Goal: Contribute content

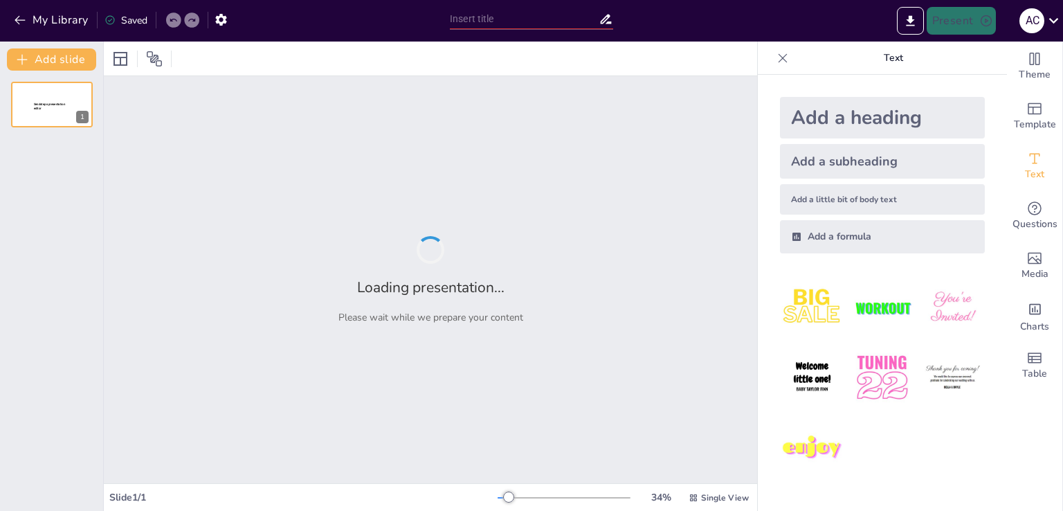
type input "Ознаки правильного накладення джгута: ключові аспекти"
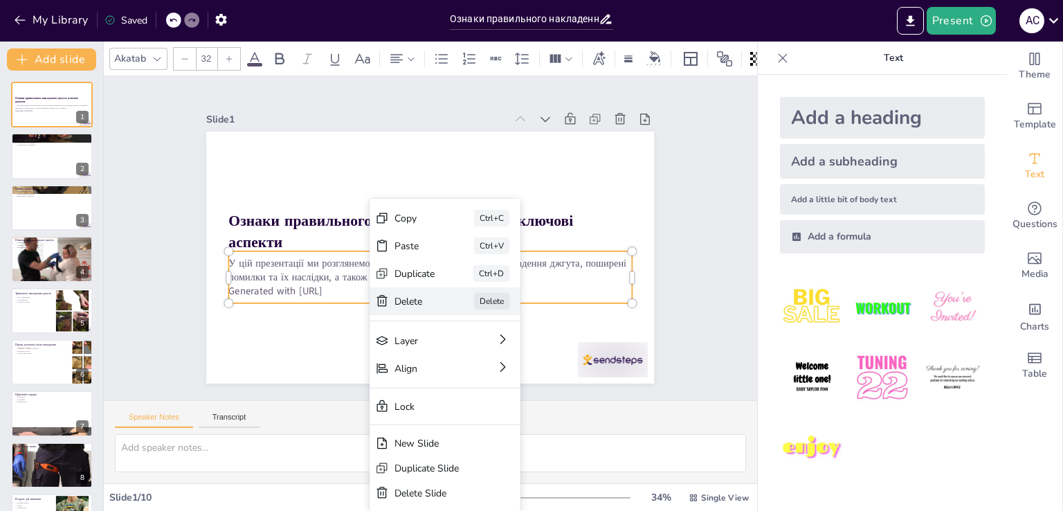
click at [482, 377] on div "Delete" at bounding box center [503, 385] width 42 height 17
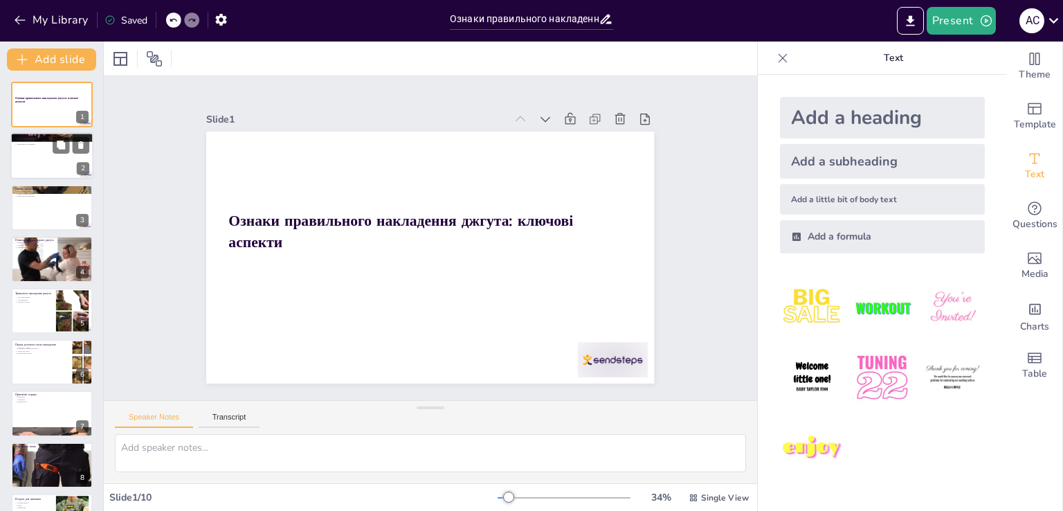
click at [52, 167] on div at bounding box center [51, 156] width 83 height 47
type textarea "Джгут є важливим інструментом у медицині, який допомагає зупинити кровотечу. Зн…"
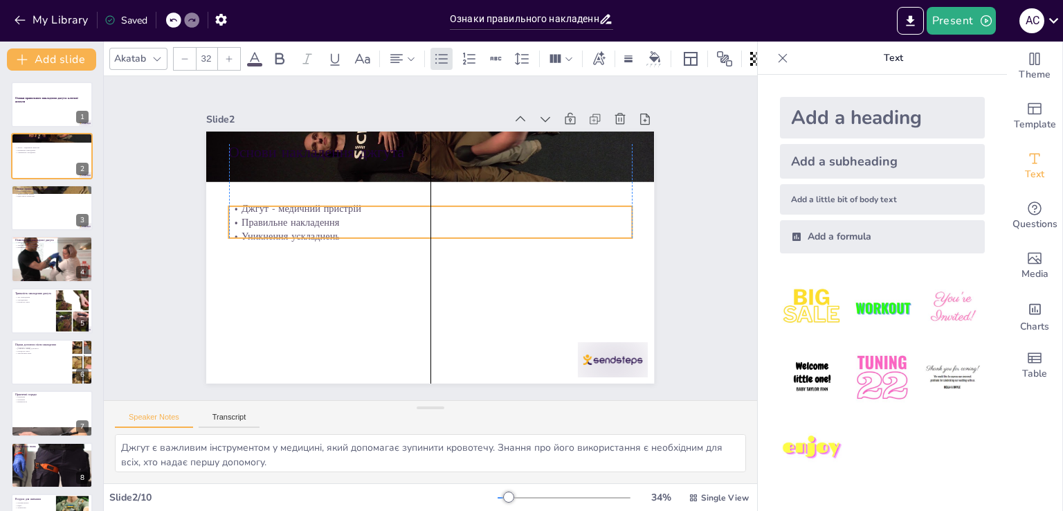
drag, startPoint x: 429, startPoint y: 179, endPoint x: 427, endPoint y: 208, distance: 29.1
click at [427, 226] on p "Правильне накладення" at bounding box center [434, 223] width 387 height 138
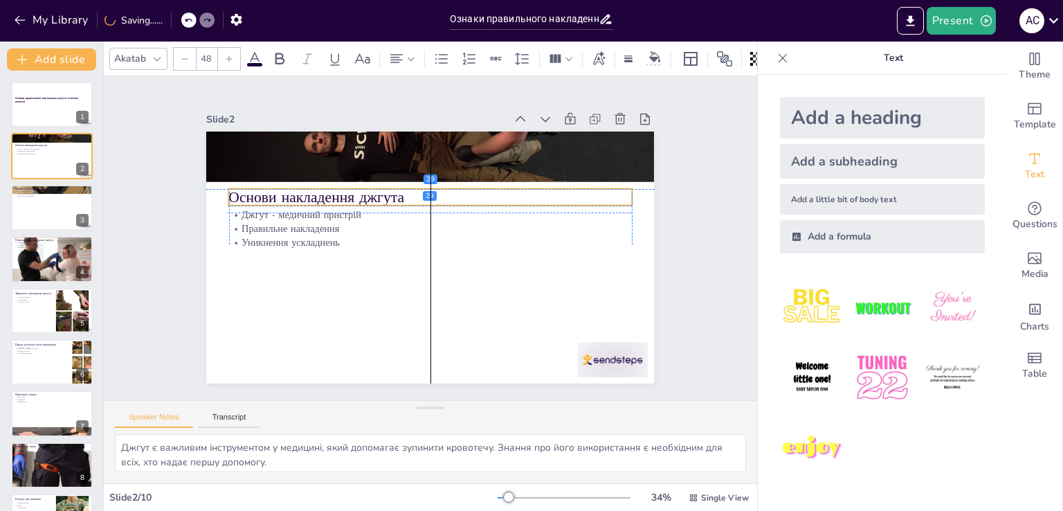
drag, startPoint x: 477, startPoint y: 152, endPoint x: 475, endPoint y: 198, distance: 45.7
click at [475, 198] on p "Основи накладення джгута" at bounding box center [434, 197] width 403 height 63
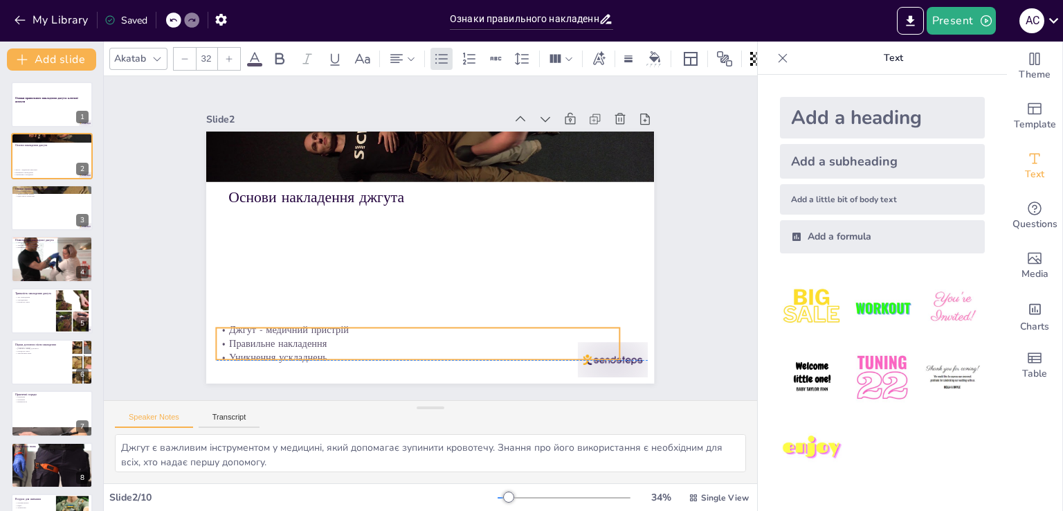
drag, startPoint x: 466, startPoint y: 235, endPoint x: 454, endPoint y: 347, distance: 112.1
click at [454, 351] on p "Уникнення ускладнень" at bounding box center [418, 358] width 403 height 14
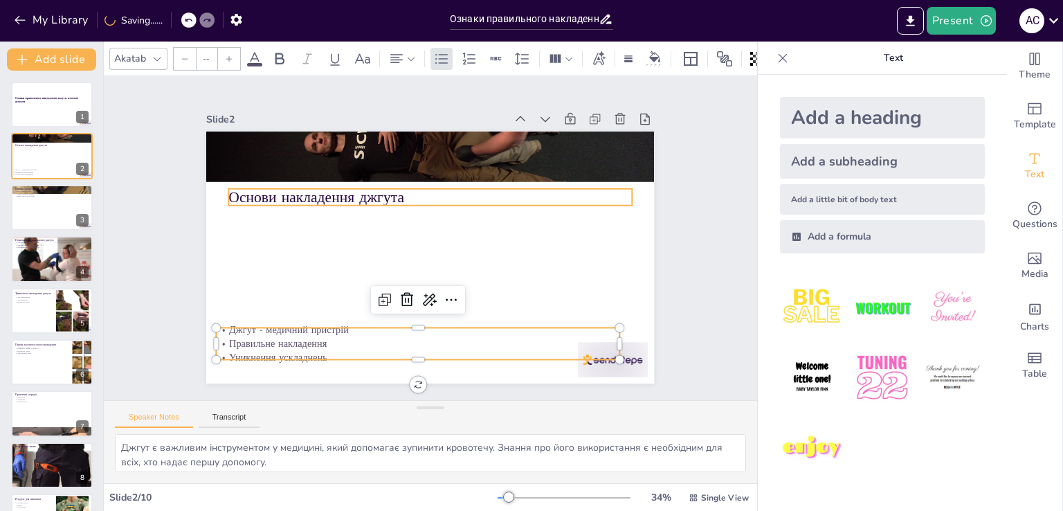
type input "48"
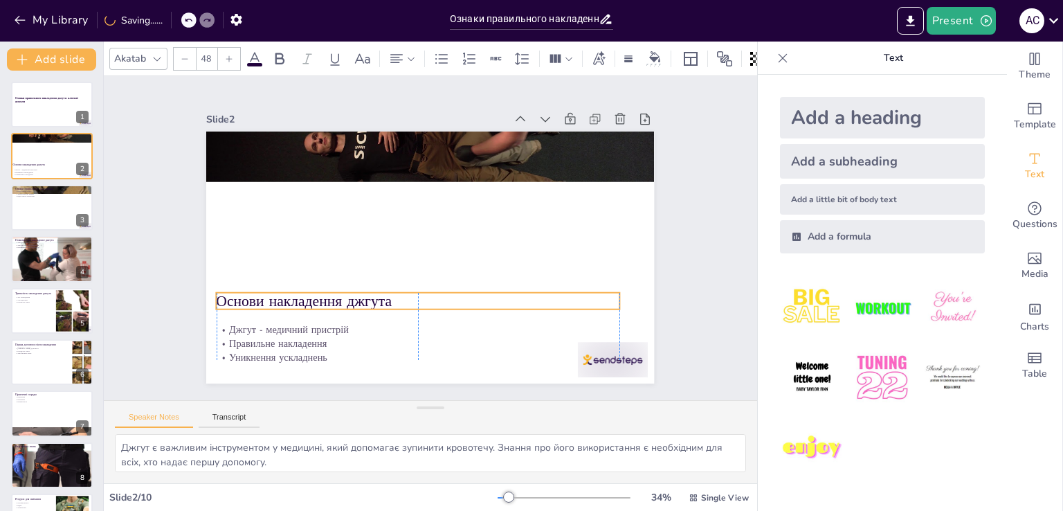
drag, startPoint x: 459, startPoint y: 197, endPoint x: 449, endPoint y: 297, distance: 100.2
click at [449, 300] on p "Основи накладення джгута" at bounding box center [418, 301] width 403 height 21
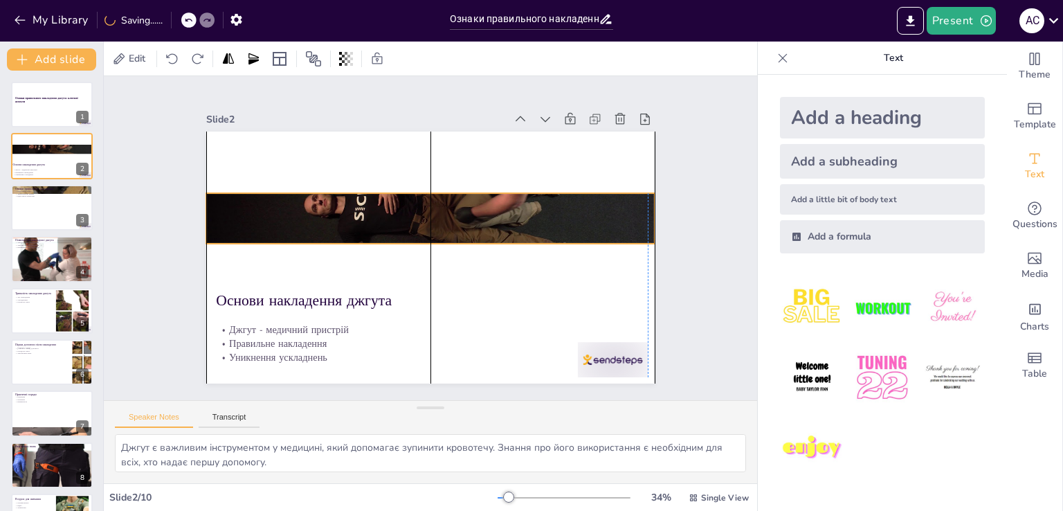
drag, startPoint x: 484, startPoint y: 140, endPoint x: 479, endPoint y: 192, distance: 52.1
click at [479, 192] on div at bounding box center [430, 218] width 448 height 252
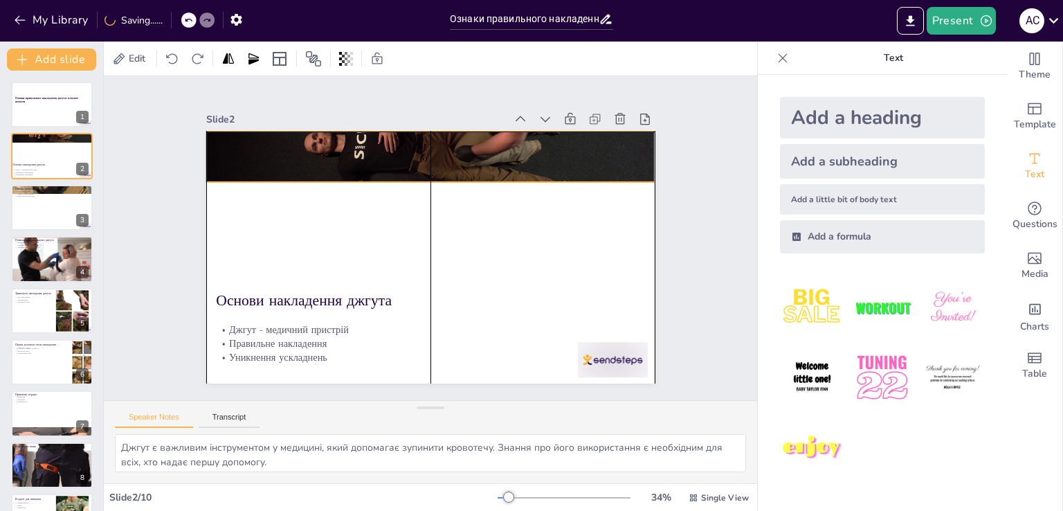
drag, startPoint x: 475, startPoint y: 205, endPoint x: 476, endPoint y: 151, distance: 54.7
click at [476, 151] on div at bounding box center [430, 156] width 448 height 252
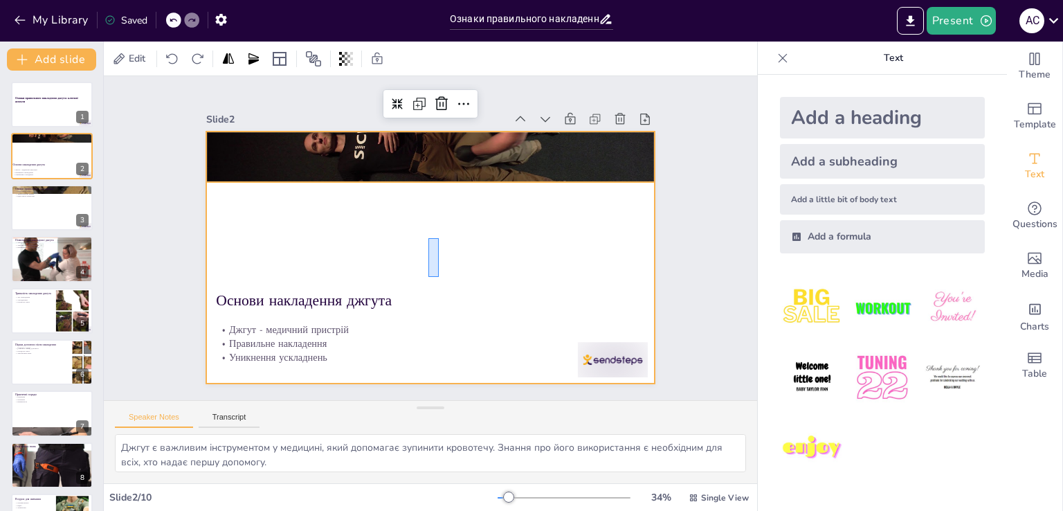
drag, startPoint x: 428, startPoint y: 276, endPoint x: 439, endPoint y: 244, distance: 33.5
click at [439, 242] on div at bounding box center [428, 257] width 472 height 297
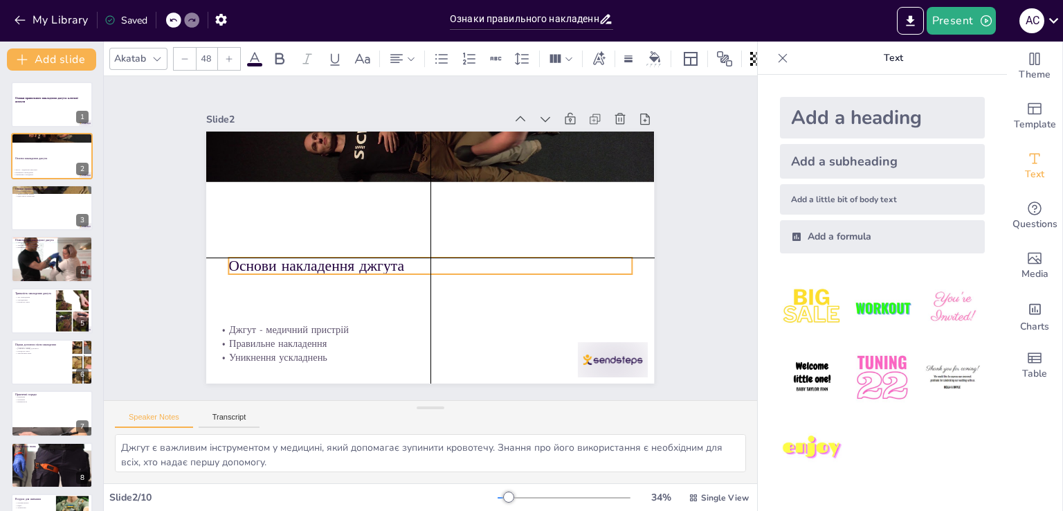
drag, startPoint x: 335, startPoint y: 288, endPoint x: 360, endPoint y: 221, distance: 72.2
click at [360, 234] on p "Основи накладення джгута" at bounding box center [427, 265] width 403 height 63
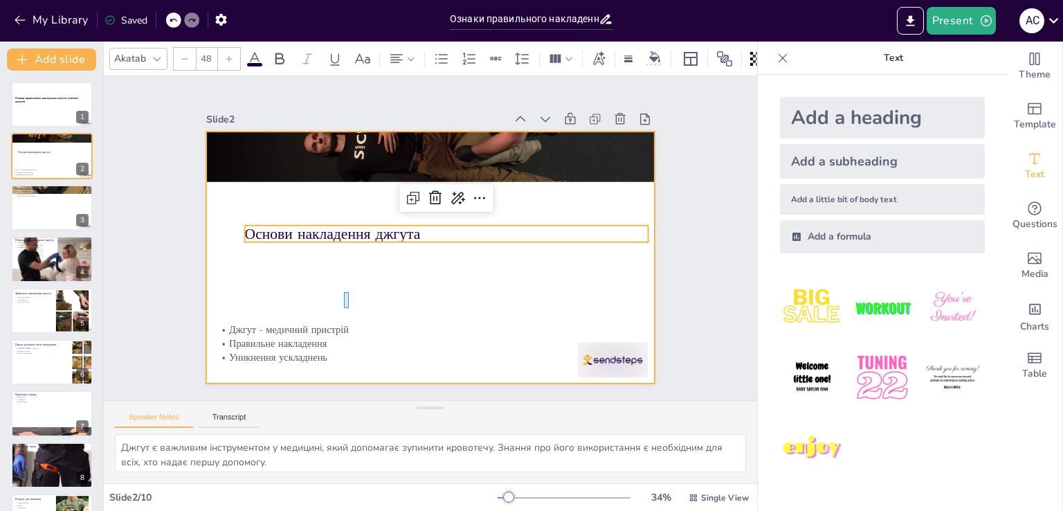
drag, startPoint x: 349, startPoint y: 294, endPoint x: 358, endPoint y: 270, distance: 25.4
click at [357, 275] on div at bounding box center [428, 257] width 472 height 297
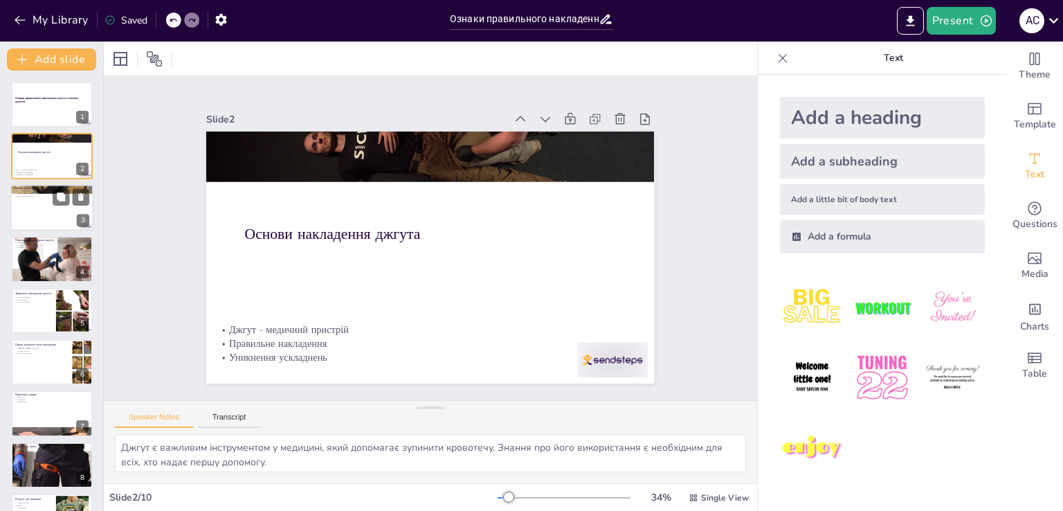
click at [39, 212] on div at bounding box center [51, 207] width 83 height 47
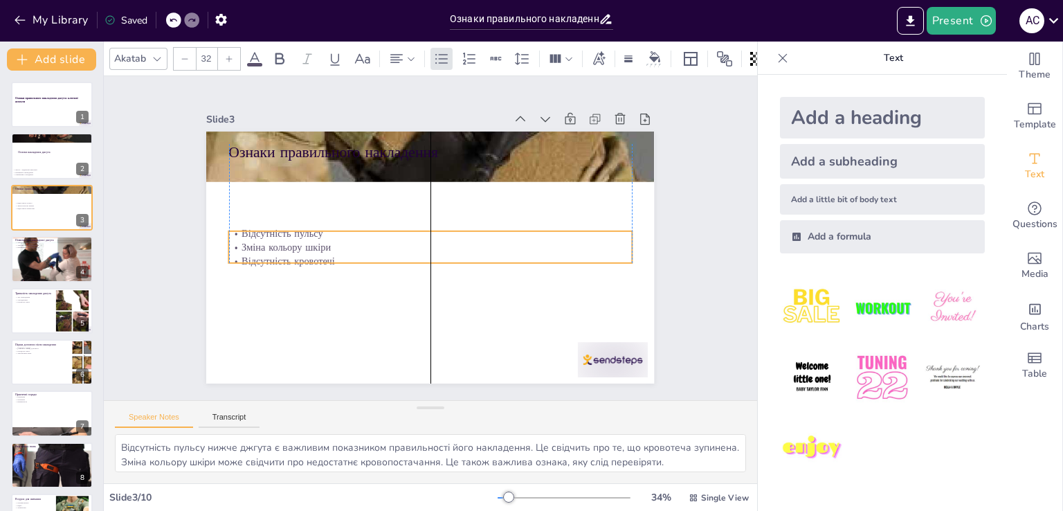
drag, startPoint x: 274, startPoint y: 172, endPoint x: 268, endPoint y: 295, distance: 123.3
click at [268, 254] on p "Зміна кольору шкіри" at bounding box center [430, 247] width 403 height 14
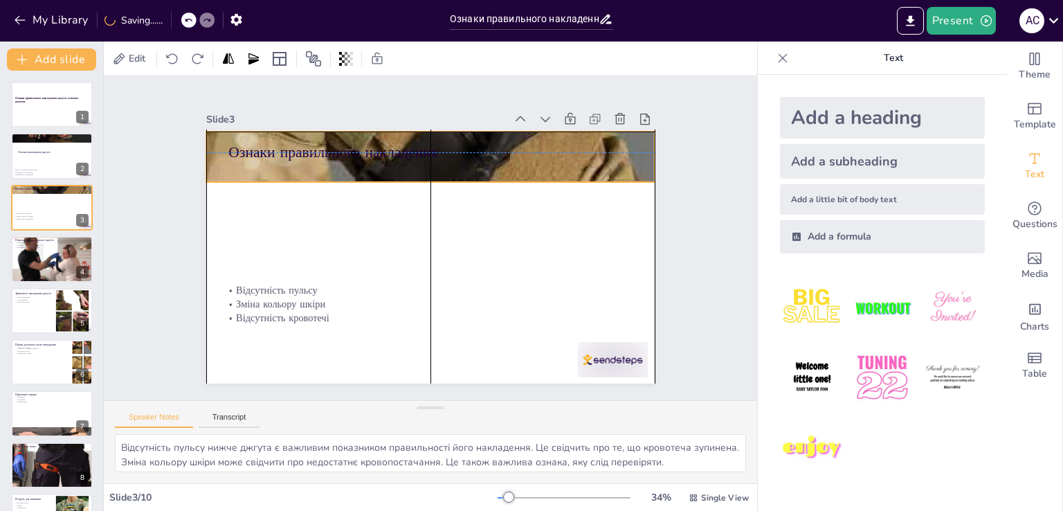
click at [284, 165] on div at bounding box center [430, 156] width 448 height 288
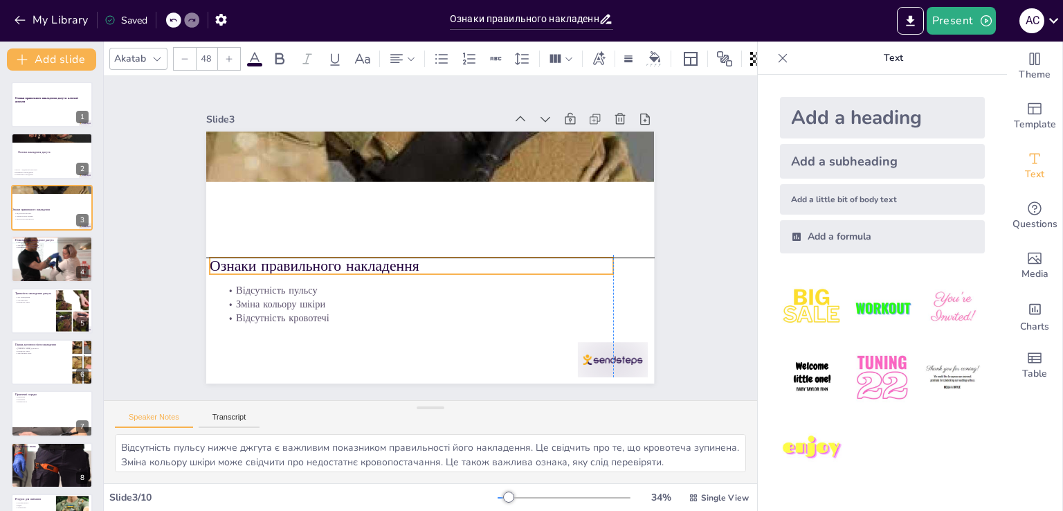
drag, startPoint x: 285, startPoint y: 145, endPoint x: 268, endPoint y: 255, distance: 112.0
click at [267, 255] on p "Ознаки правильного накладення" at bounding box center [408, 263] width 403 height 63
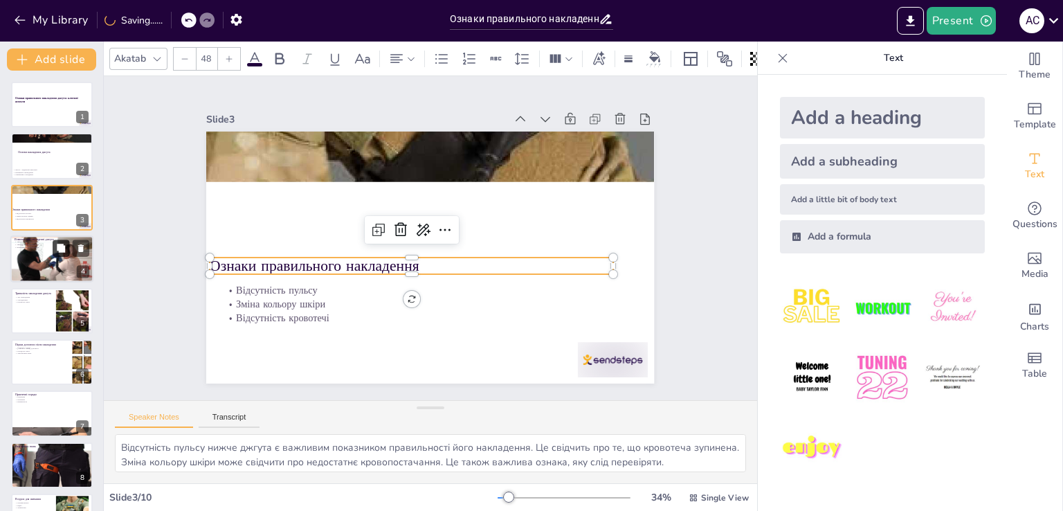
click at [64, 250] on icon at bounding box center [61, 248] width 8 height 8
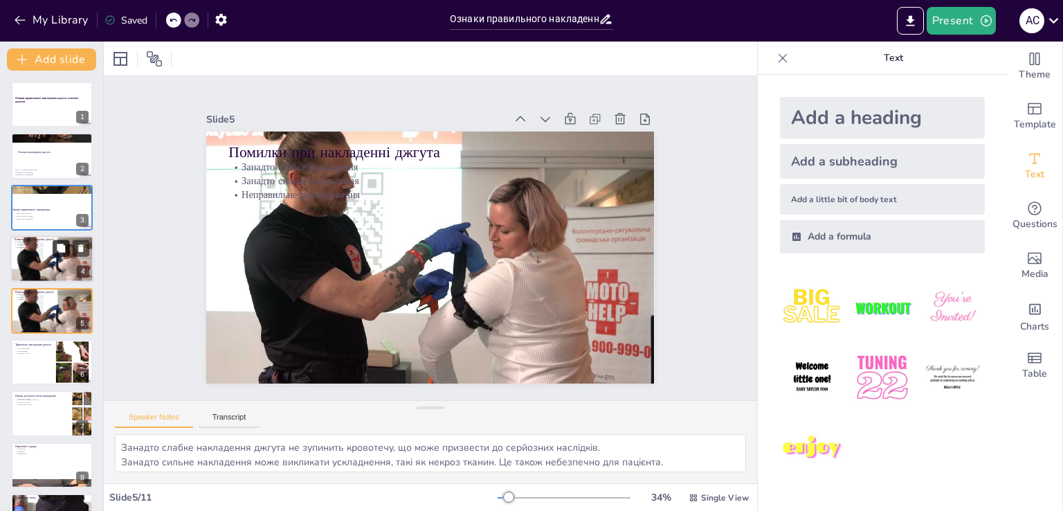
scroll to position [19, 0]
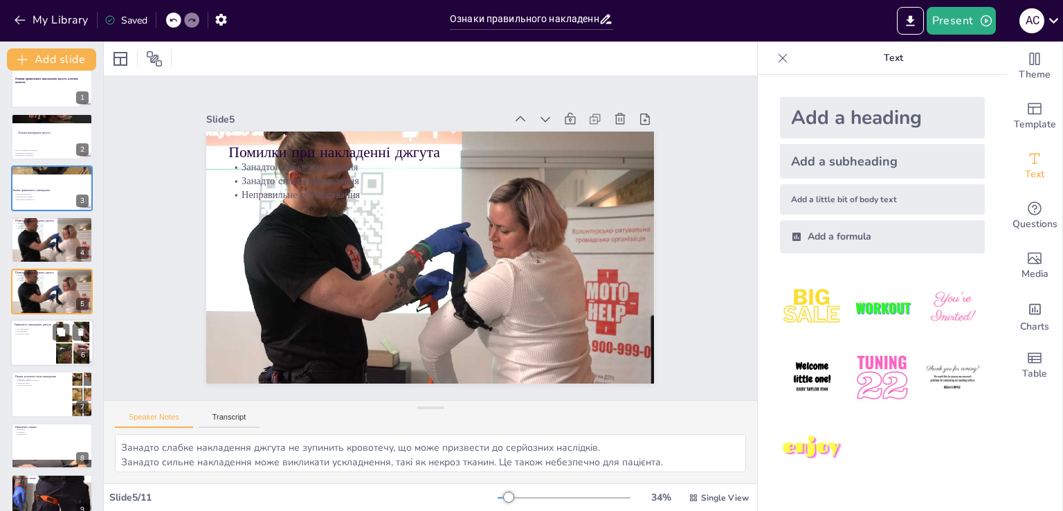
click at [50, 340] on div at bounding box center [51, 342] width 83 height 47
type textarea "Час накладення джгута є критично важливим. Якщо його залишити на тривалий час, …"
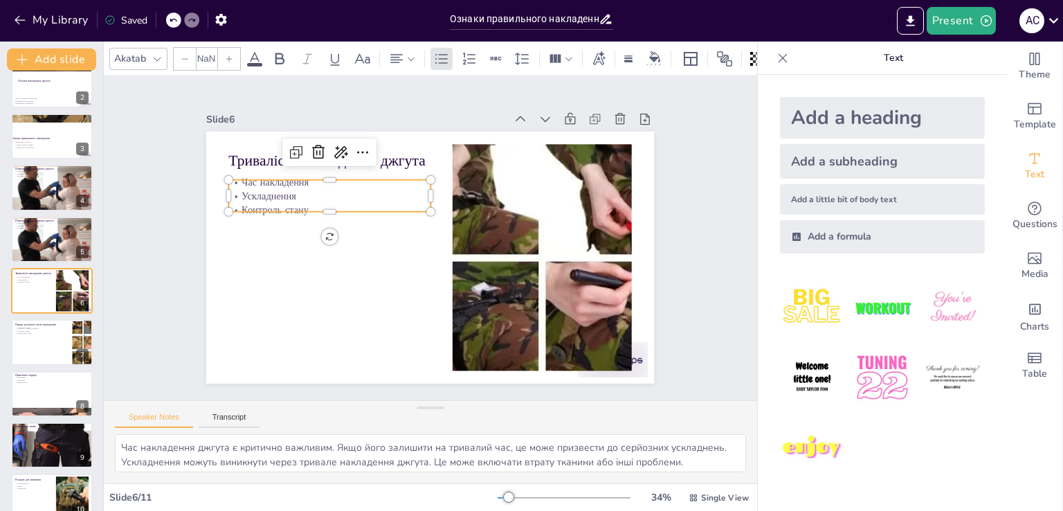
type input "32"
click at [275, 186] on p "Ускладнення" at bounding box center [335, 185] width 202 height 35
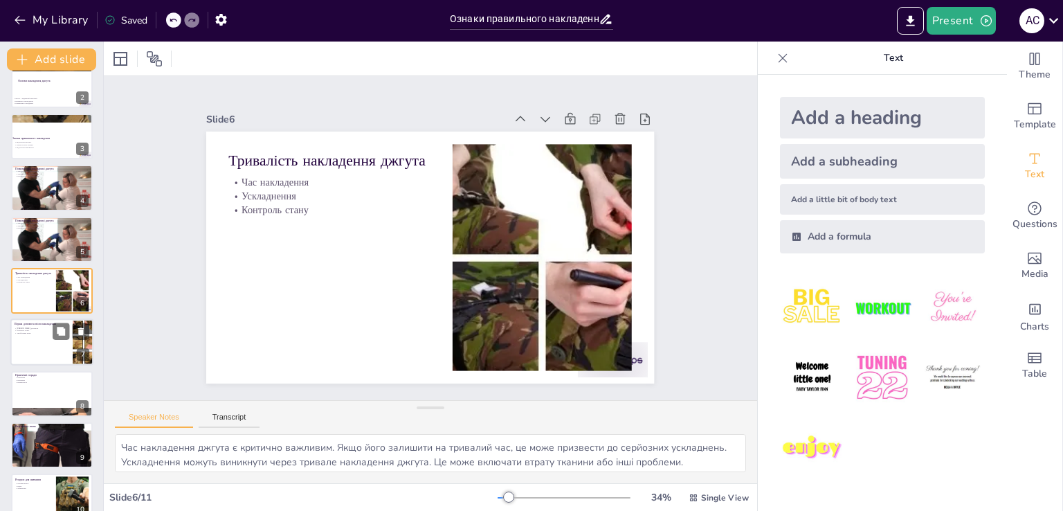
click at [35, 349] on div at bounding box center [51, 342] width 83 height 47
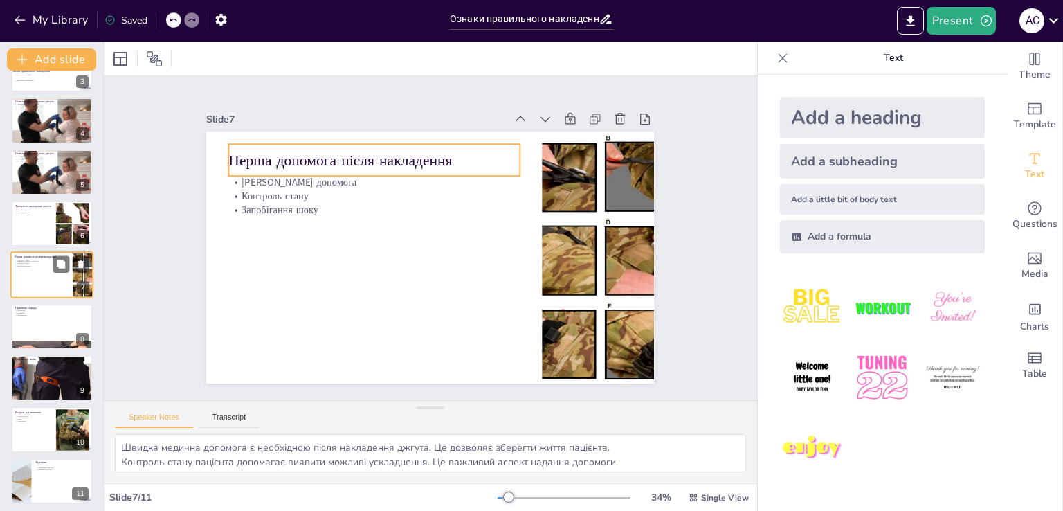
scroll to position [143, 0]
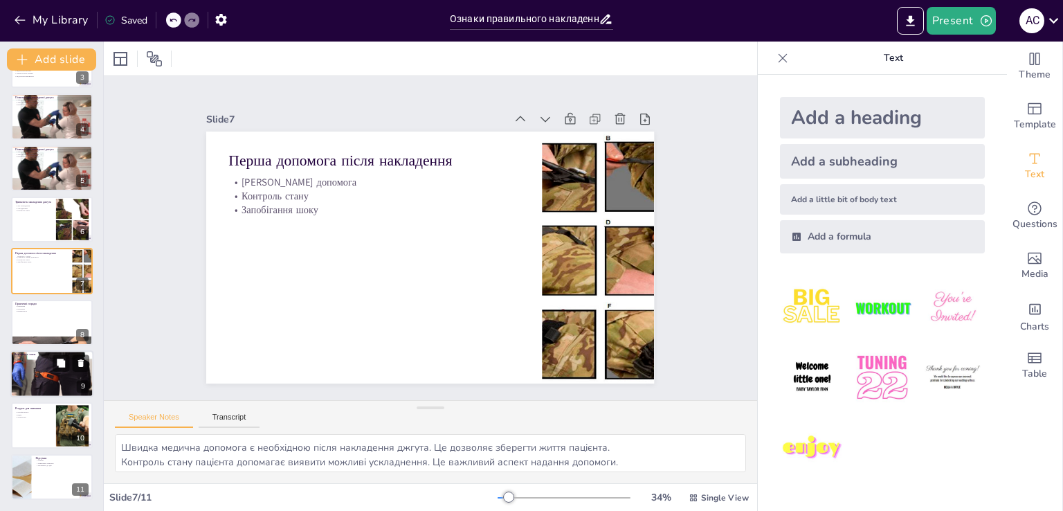
click at [37, 383] on div at bounding box center [51, 373] width 83 height 55
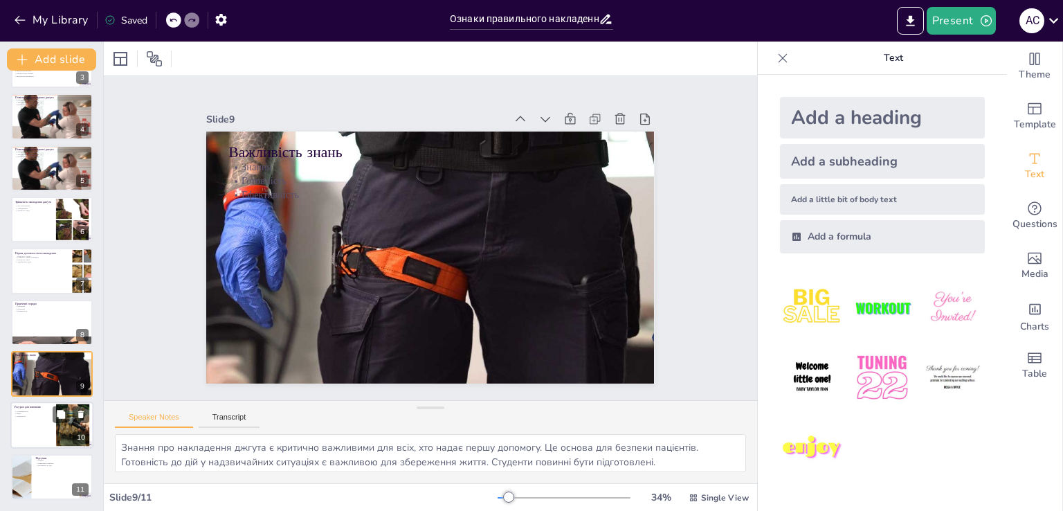
click at [44, 426] on div at bounding box center [51, 425] width 83 height 47
type textarea "Онлайн-курси є зручним способом отримання знань. Вони дозволяють вчитися у влас…"
